Goal: Share content: Share content

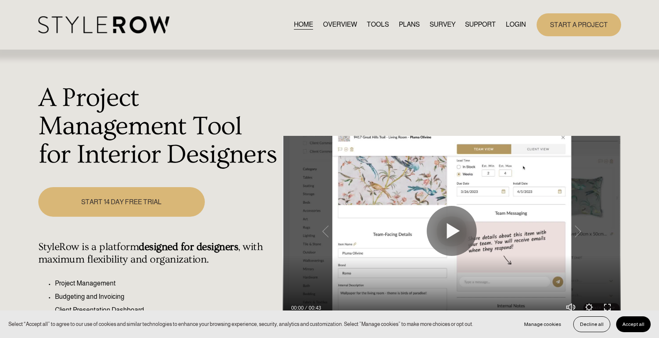
click at [519, 22] on link "LOGIN" at bounding box center [516, 24] width 20 height 11
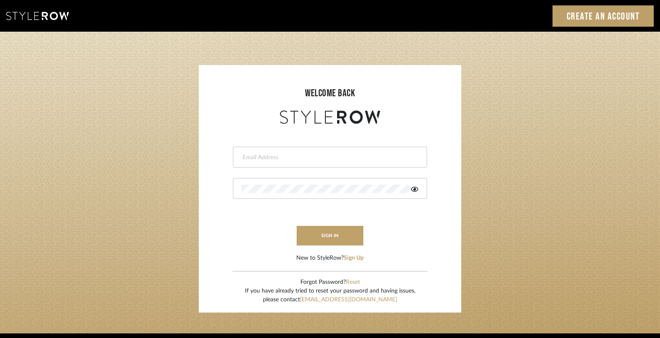
type input "[PERSON_NAME][EMAIL_ADDRESS][DOMAIN_NAME]"
click at [334, 234] on button "sign in" at bounding box center [330, 236] width 67 height 20
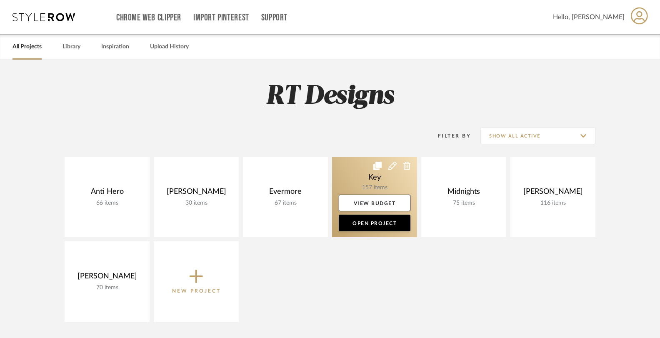
drag, startPoint x: 0, startPoint y: 0, endPoint x: 380, endPoint y: 190, distance: 425.2
click at [380, 190] on div "Key 157 items View Budget Open Project" at bounding box center [374, 197] width 85 height 80
click at [371, 180] on link at bounding box center [374, 197] width 85 height 80
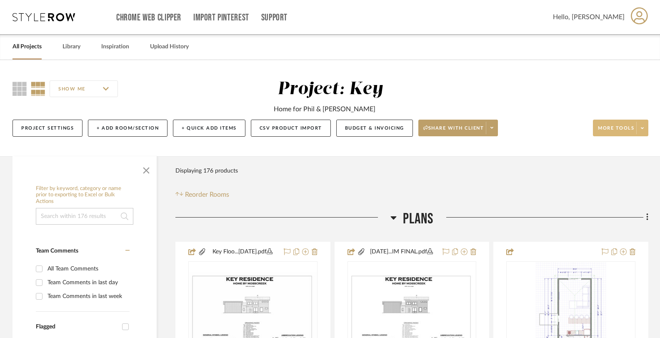
drag, startPoint x: 380, startPoint y: 190, endPoint x: 643, endPoint y: 129, distance: 269.5
click at [643, 129] on icon at bounding box center [642, 128] width 3 height 5
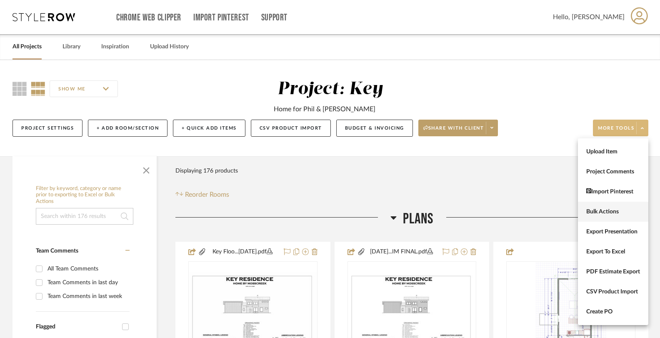
drag, startPoint x: 643, startPoint y: 129, endPoint x: 609, endPoint y: 209, distance: 87.0
click at [609, 209] on span "Bulk Actions" at bounding box center [613, 211] width 54 height 7
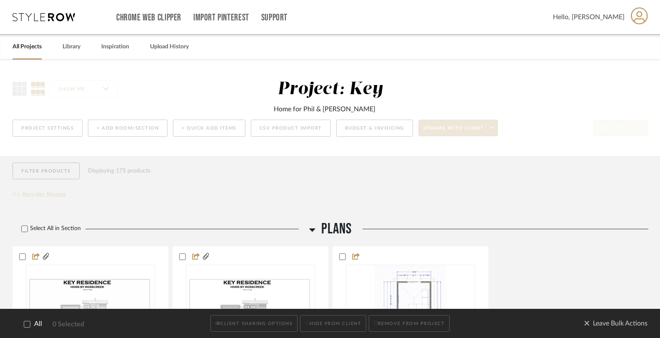
drag, startPoint x: 609, startPoint y: 209, endPoint x: 26, endPoint y: 326, distance: 595.1
click at [26, 326] on icon at bounding box center [27, 324] width 6 height 6
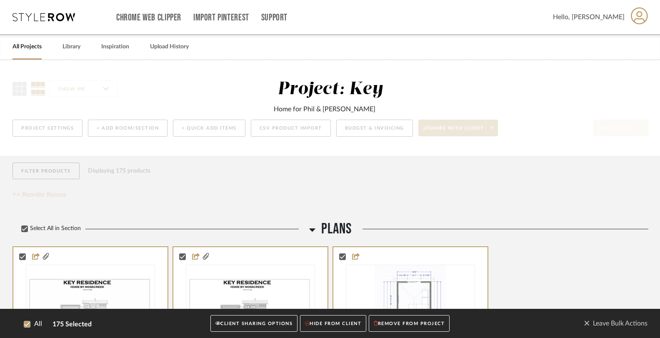
drag, startPoint x: 26, startPoint y: 326, endPoint x: 232, endPoint y: 325, distance: 206.2
click at [232, 325] on button "CLIENT SHARING OPTIONS" at bounding box center [253, 323] width 87 height 17
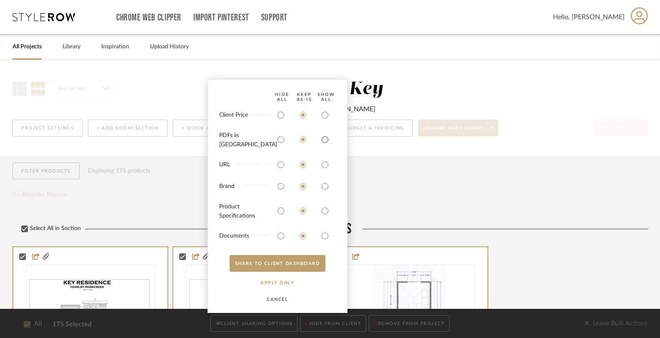
click at [326, 141] on input "radio" at bounding box center [324, 139] width 13 height 13
radio input "true"
drag, startPoint x: 232, startPoint y: 325, endPoint x: 326, endPoint y: 166, distance: 184.6
click at [326, 166] on input "radio" at bounding box center [324, 164] width 13 height 13
radio input "true"
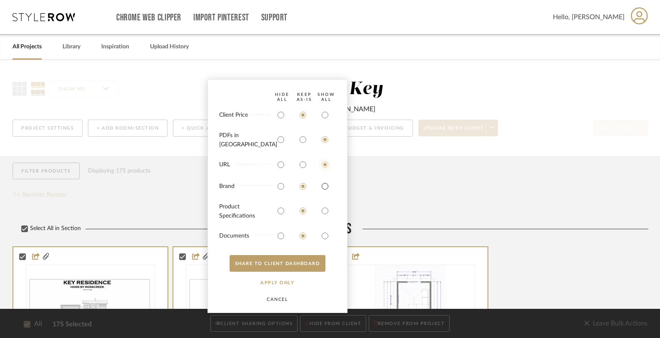
click at [326, 190] on input "radio" at bounding box center [324, 186] width 13 height 13
radio input "true"
click at [325, 214] on input "radio" at bounding box center [324, 210] width 13 height 13
radio input "true"
click at [325, 237] on input "radio" at bounding box center [324, 235] width 13 height 13
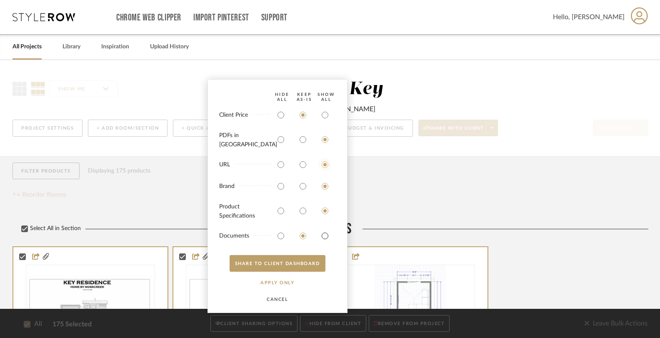
radio input "true"
click at [309, 263] on button "SHARE TO CLIENT Dashboard" at bounding box center [277, 263] width 96 height 17
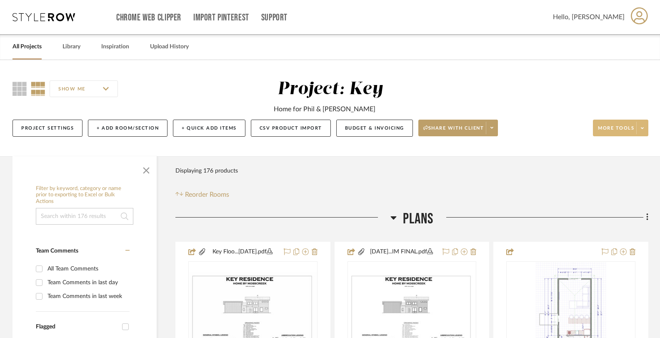
click at [495, 129] on span at bounding box center [492, 128] width 12 height 12
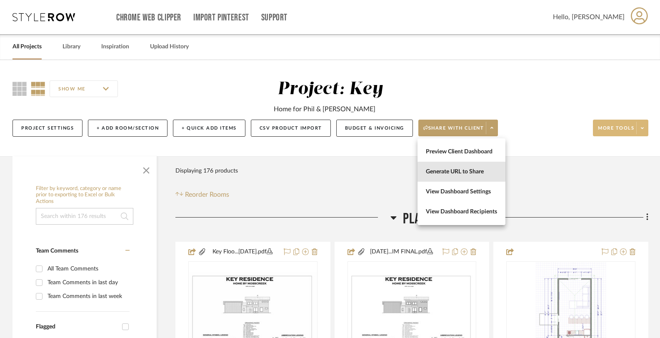
click at [484, 173] on span "Generate URL to Share" at bounding box center [461, 171] width 71 height 7
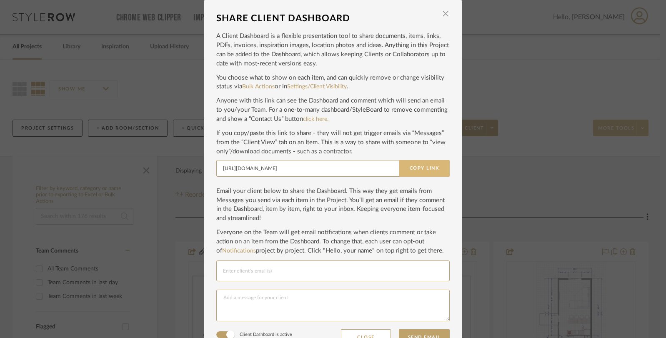
drag, startPoint x: 326, startPoint y: 166, endPoint x: 407, endPoint y: 174, distance: 81.2
click at [407, 174] on button "Copy Link" at bounding box center [424, 168] width 50 height 17
click at [529, 79] on div "SHARE CLIENT DASHBOARD × A Client Dashboard is a flexible presentation tool to …" at bounding box center [333, 169] width 666 height 338
